Goal: Navigation & Orientation: Find specific page/section

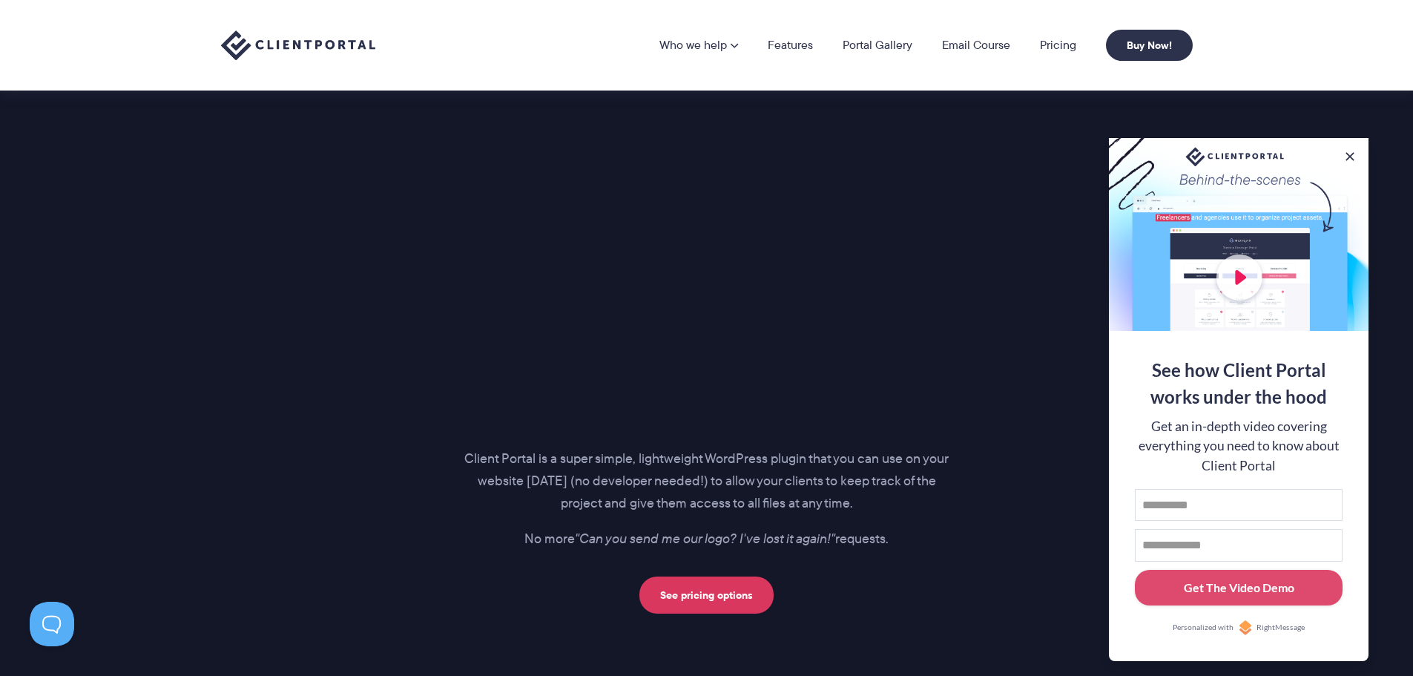
scroll to position [1928, 0]
click at [1351, 148] on button at bounding box center [1350, 157] width 18 height 18
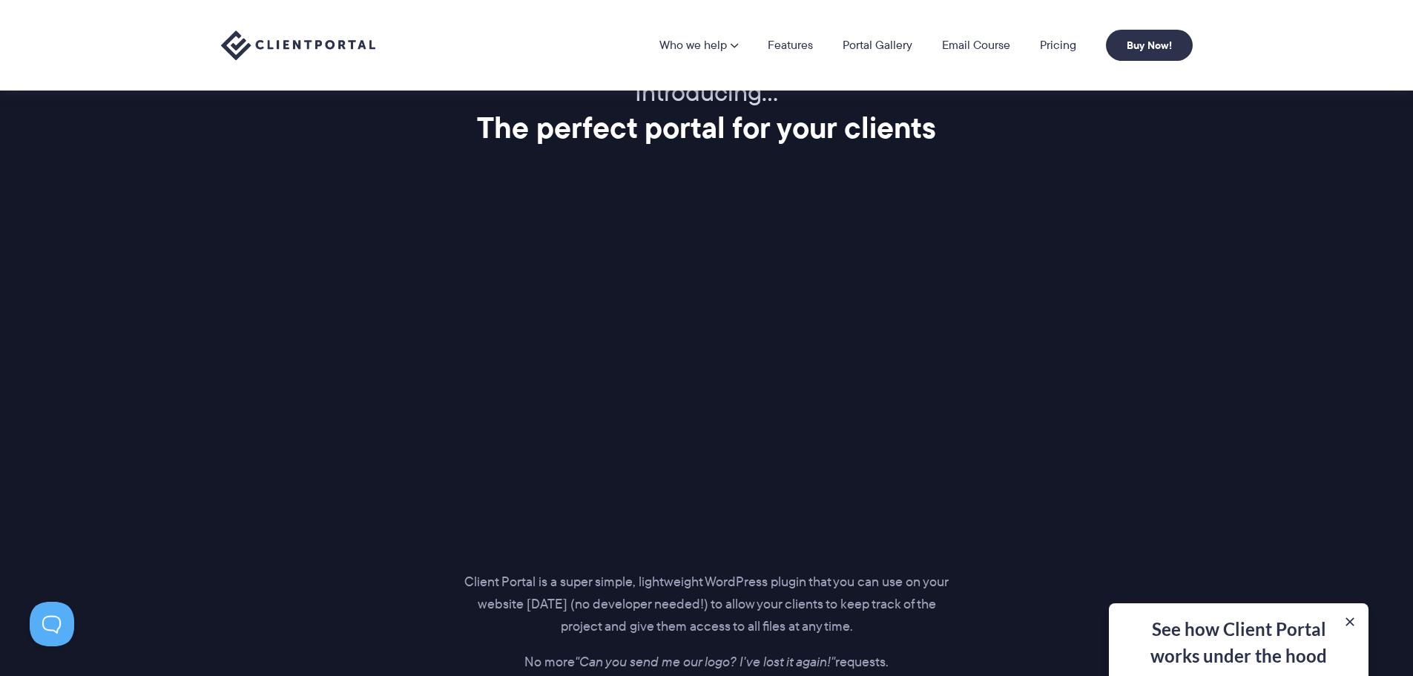
scroll to position [1780, 0]
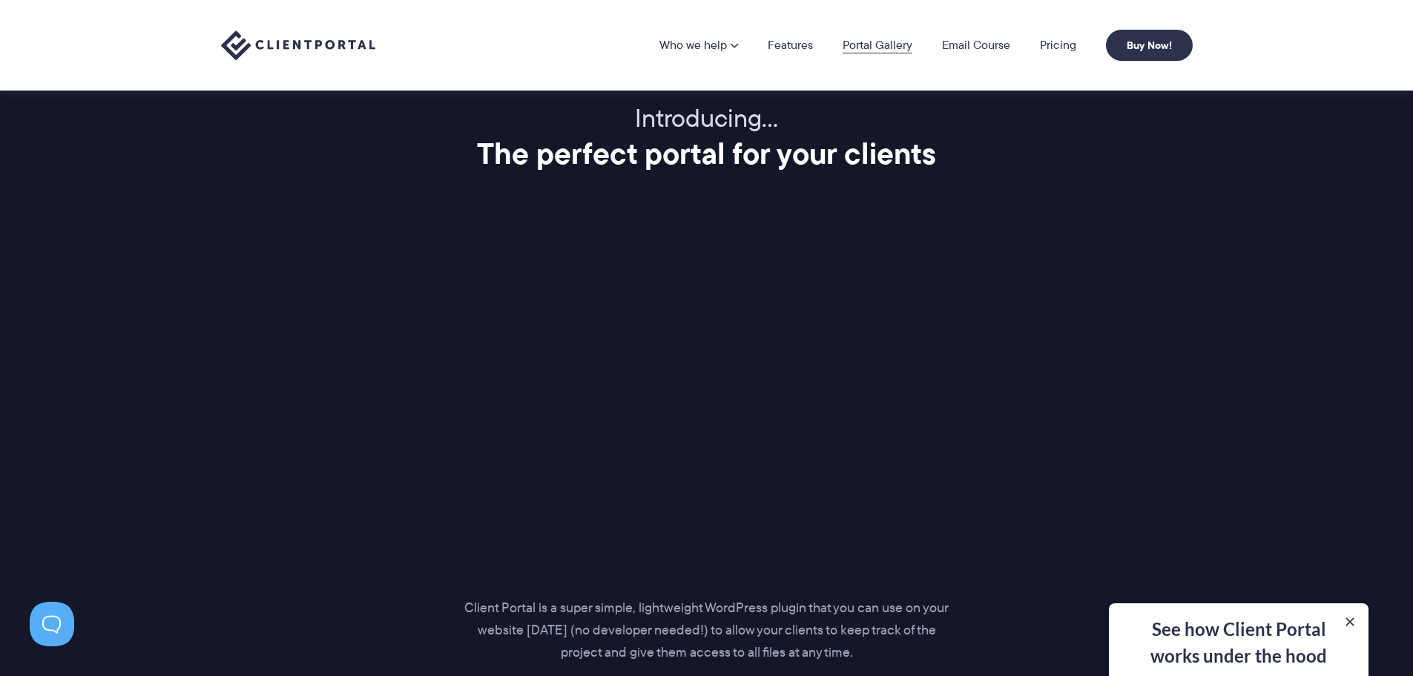
click at [892, 41] on link "Portal Gallery" at bounding box center [878, 45] width 70 height 12
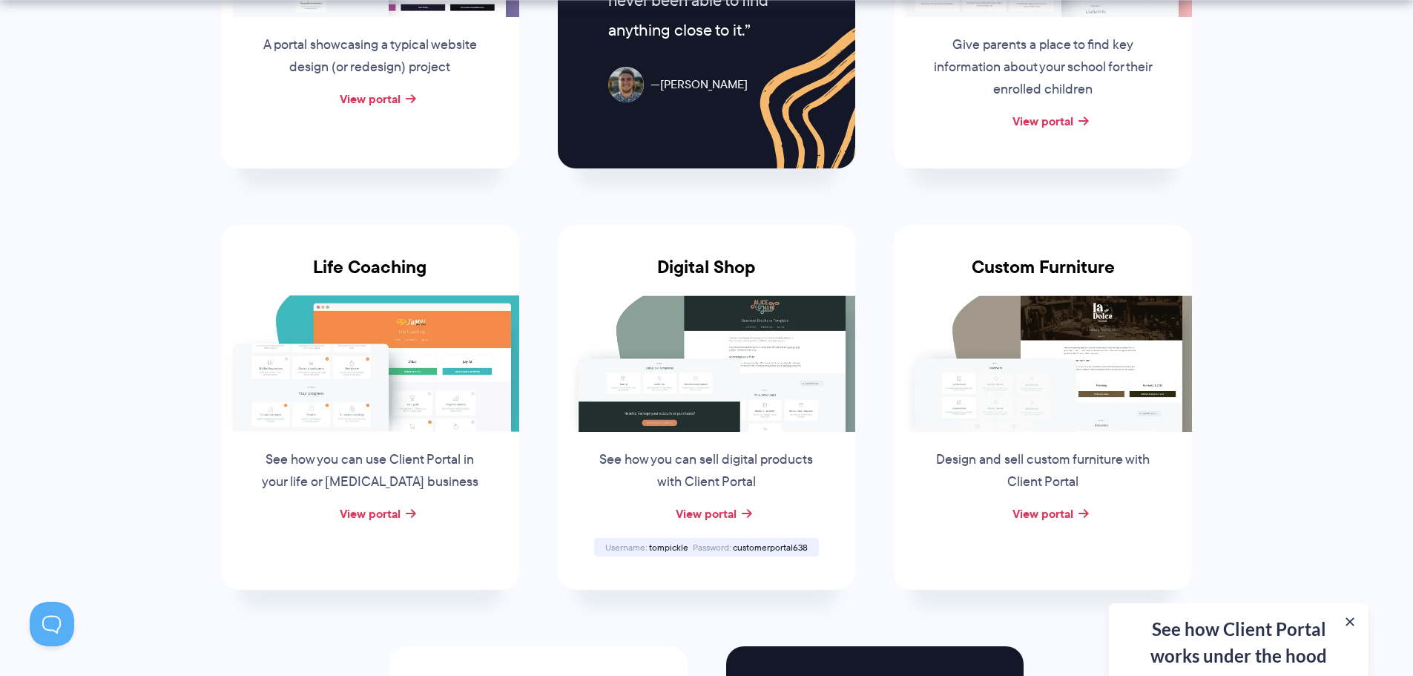
scroll to position [964, 0]
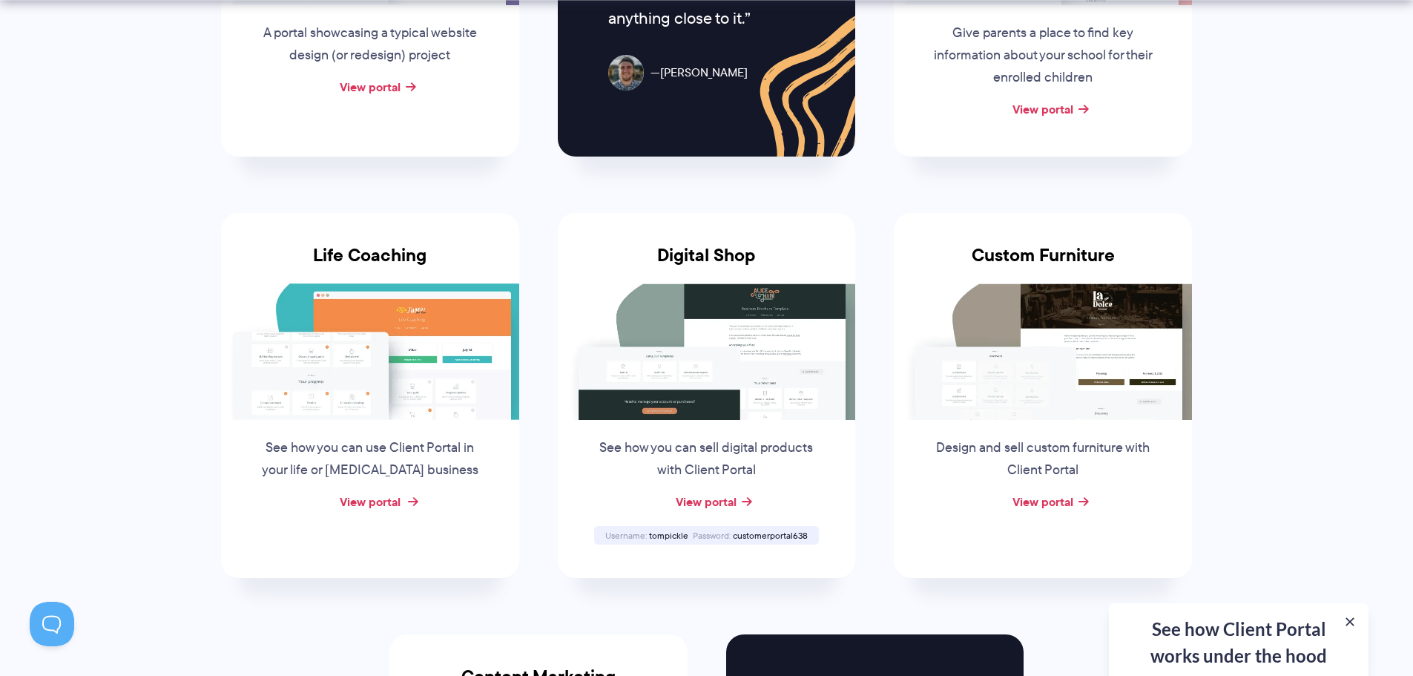
click at [370, 502] on link "View portal" at bounding box center [370, 501] width 61 height 18
